Goal: Task Accomplishment & Management: Manage account settings

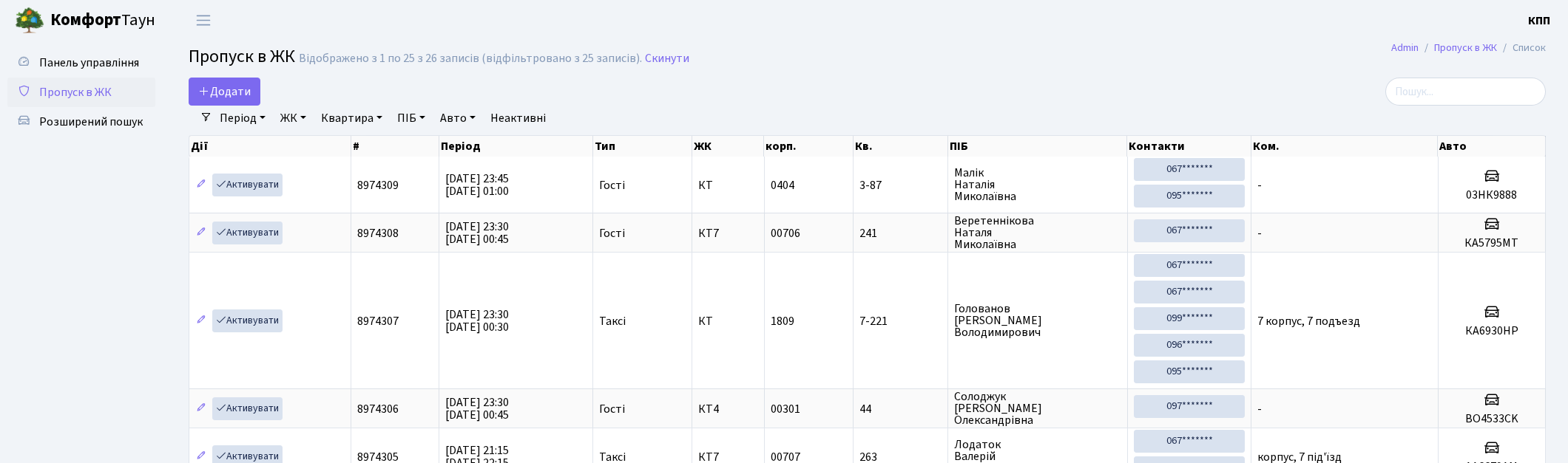
select select "25"
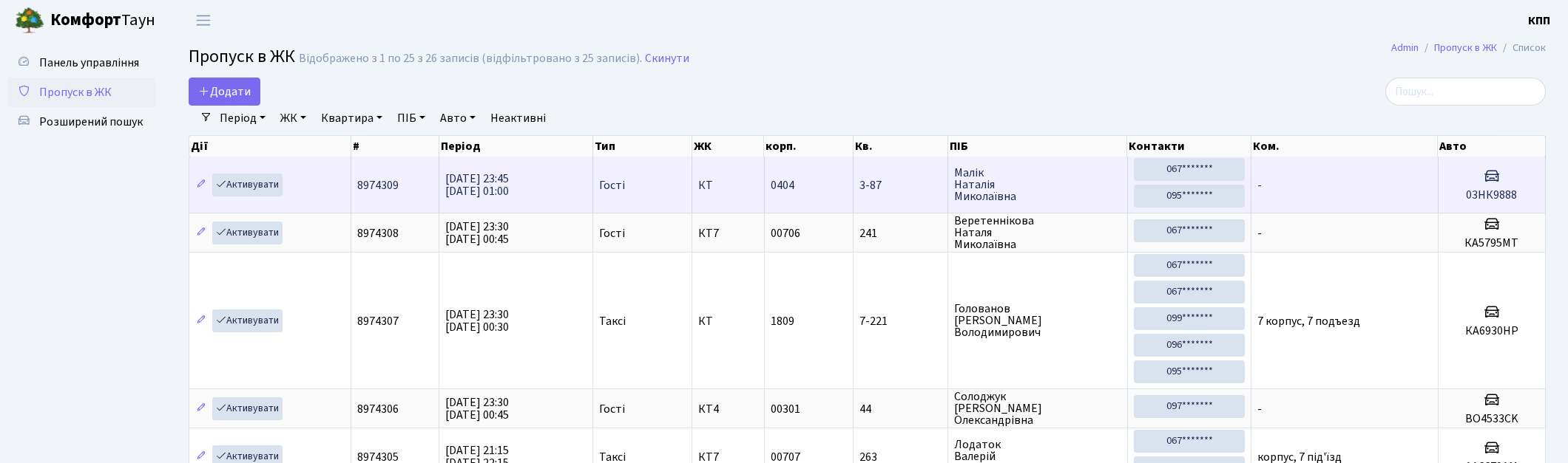
click at [1023, 177] on span "Малік Наталія Миколаївна" at bounding box center [1038, 184] width 167 height 35
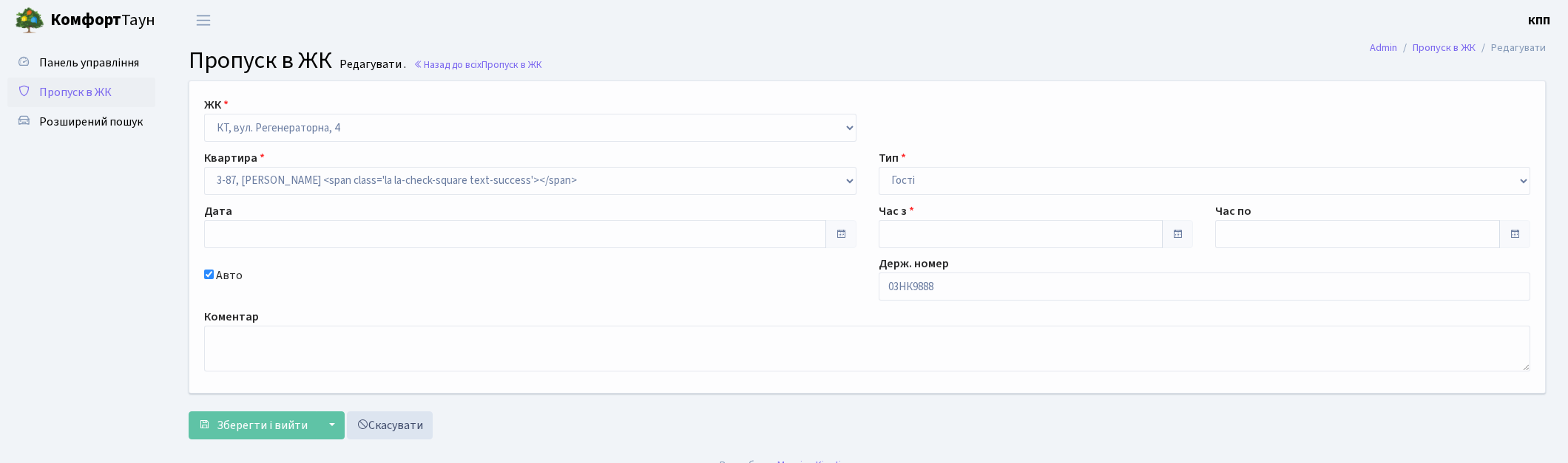
type input "12.09.2025"
type input "23:45"
type input "01:00"
checkbox input "true"
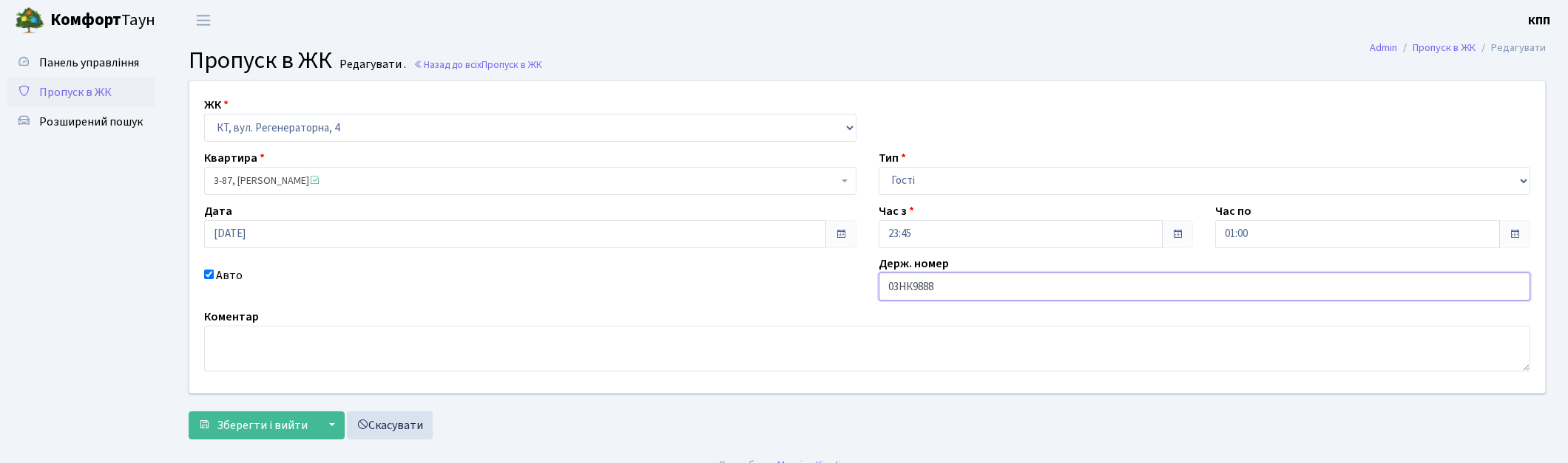
click at [899, 289] on input "03НК9888" at bounding box center [1205, 286] width 652 height 28
type input "НК9888"
click at [269, 422] on span "Зберегти і вийти" at bounding box center [262, 426] width 91 height 17
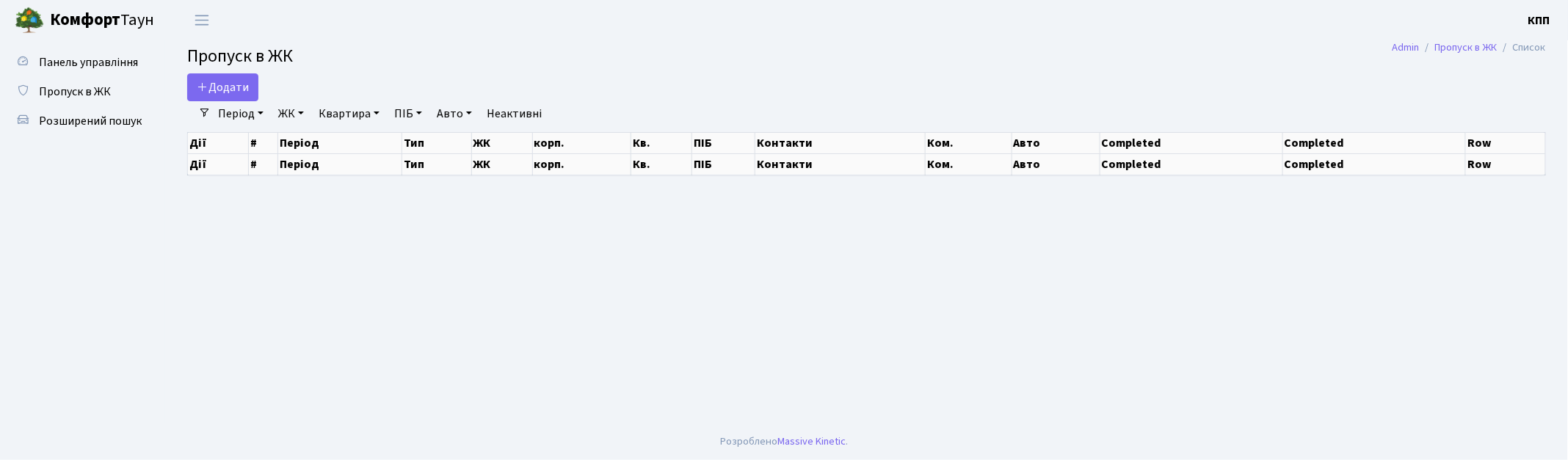
select select "25"
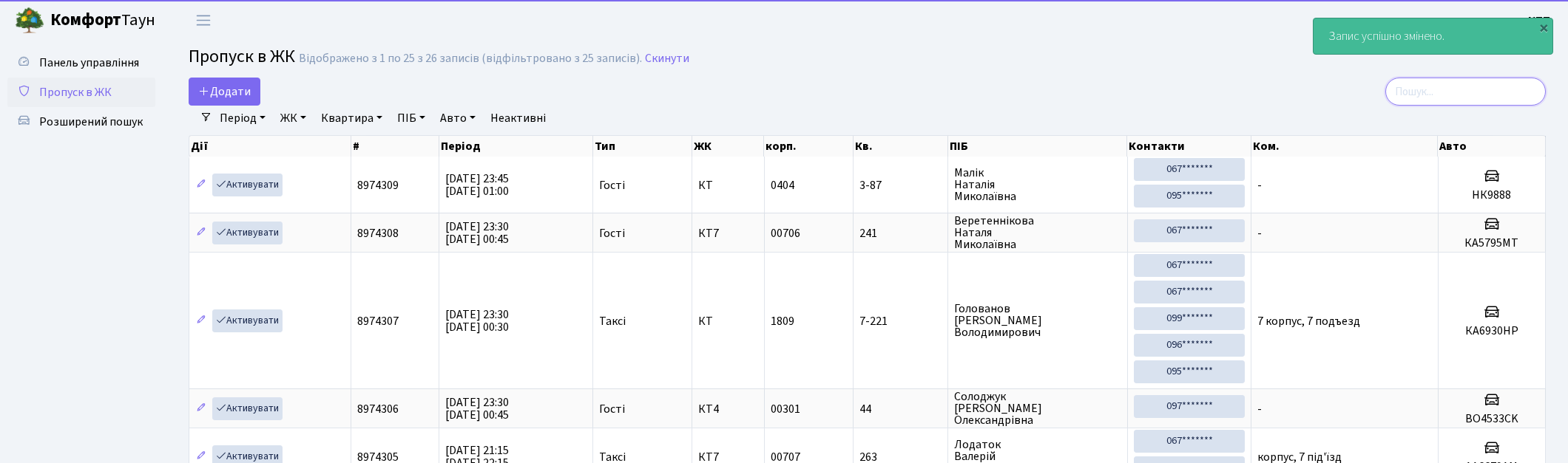
click at [1494, 86] on input "search" at bounding box center [1466, 91] width 160 height 28
